Goal: Check status: Check status

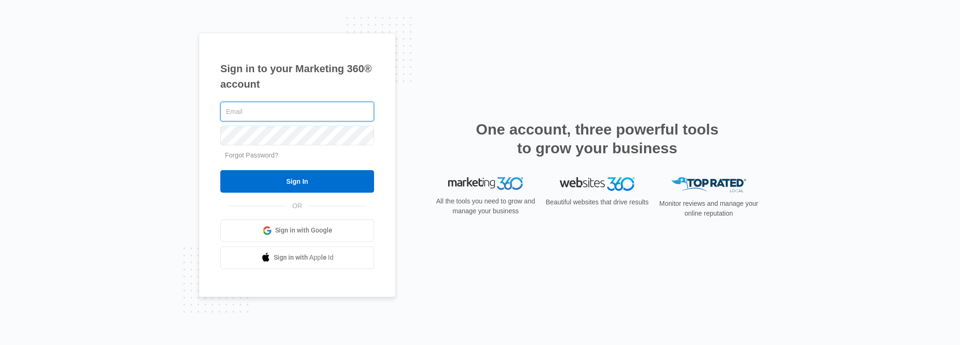
click at [285, 111] on input "text" at bounding box center [297, 112] width 154 height 20
type input "[PERSON_NAME][EMAIL_ADDRESS][DOMAIN_NAME]"
click at [220, 170] on input "Sign In" at bounding box center [297, 181] width 154 height 23
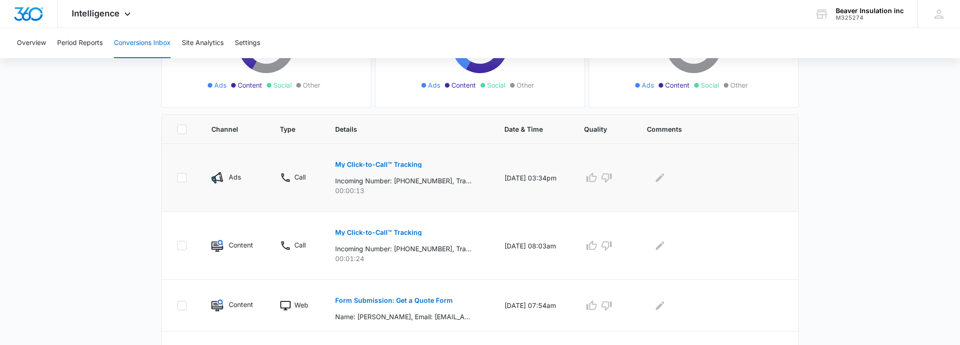
scroll to position [145, 0]
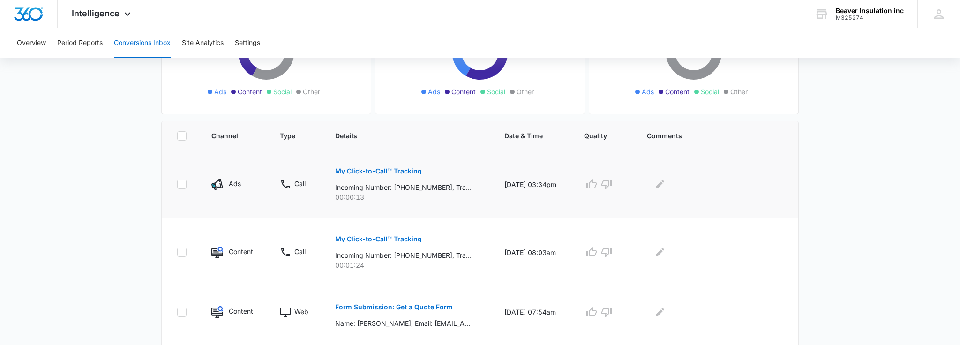
click at [356, 171] on p "My Click-to-Call™ Tracking" at bounding box center [378, 171] width 87 height 7
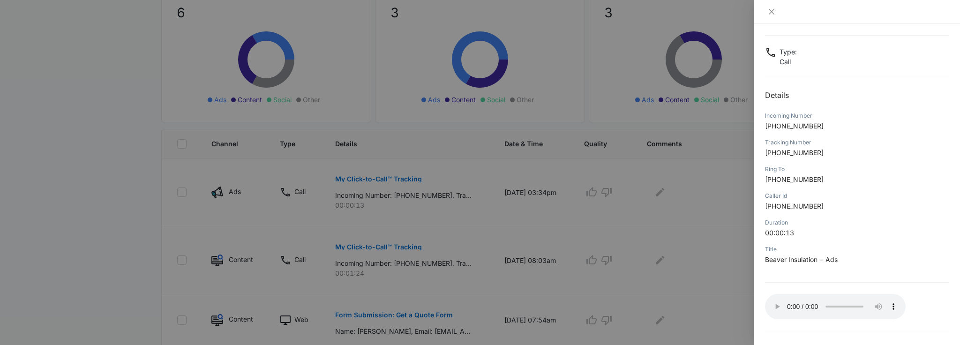
scroll to position [43, 0]
drag, startPoint x: 827, startPoint y: 125, endPoint x: 760, endPoint y: 128, distance: 67.6
click at [760, 128] on div "My Click-to-Call™ Tracking [DATE] 03:34pm Type : Call Details Incoming Number […" at bounding box center [857, 184] width 206 height 321
click at [774, 125] on span "[PHONE_NUMBER]" at bounding box center [794, 125] width 59 height 8
drag, startPoint x: 774, startPoint y: 126, endPoint x: 830, endPoint y: 126, distance: 56.3
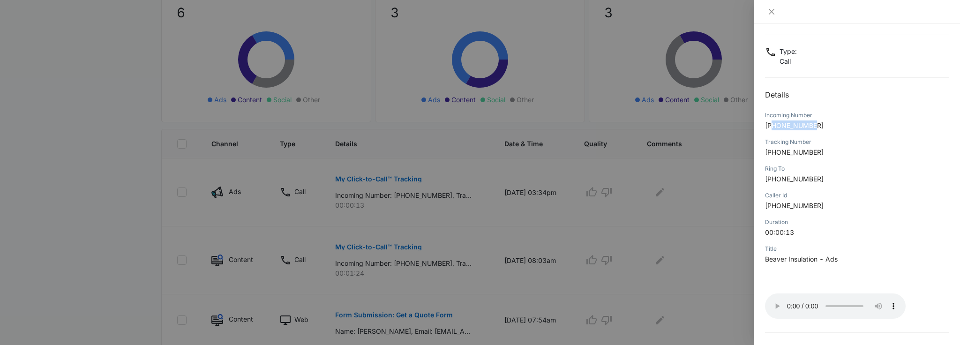
click at [830, 126] on p "[PHONE_NUMBER]" at bounding box center [857, 126] width 184 height 10
